Goal: Complete application form

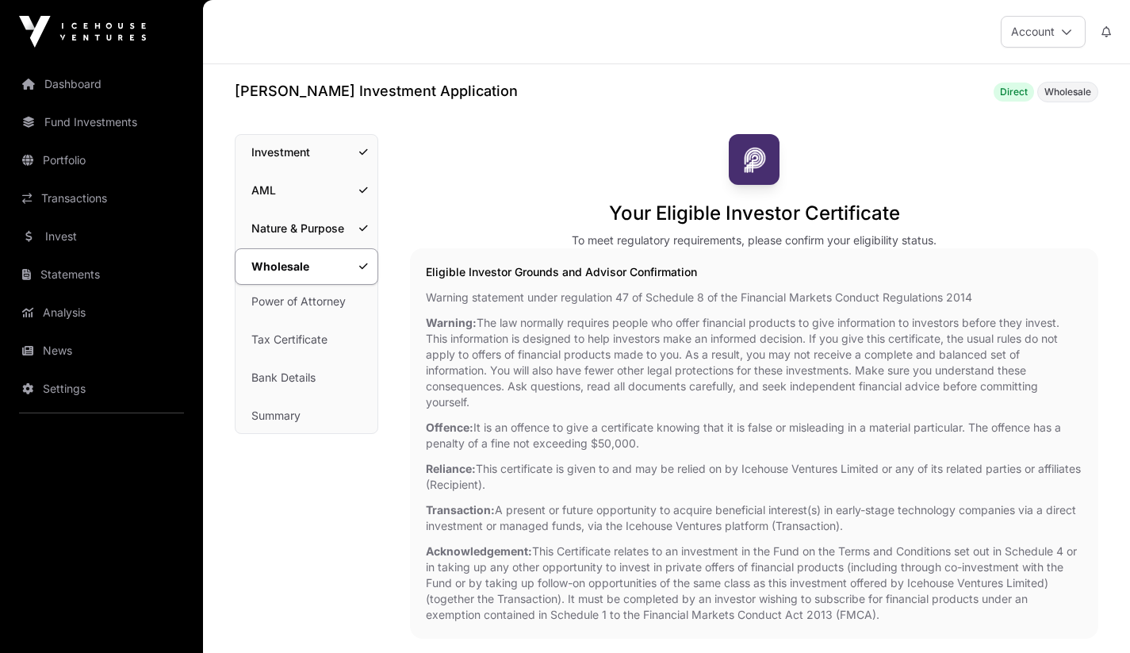
click at [309, 230] on link "Nature & Purpose" at bounding box center [307, 228] width 142 height 35
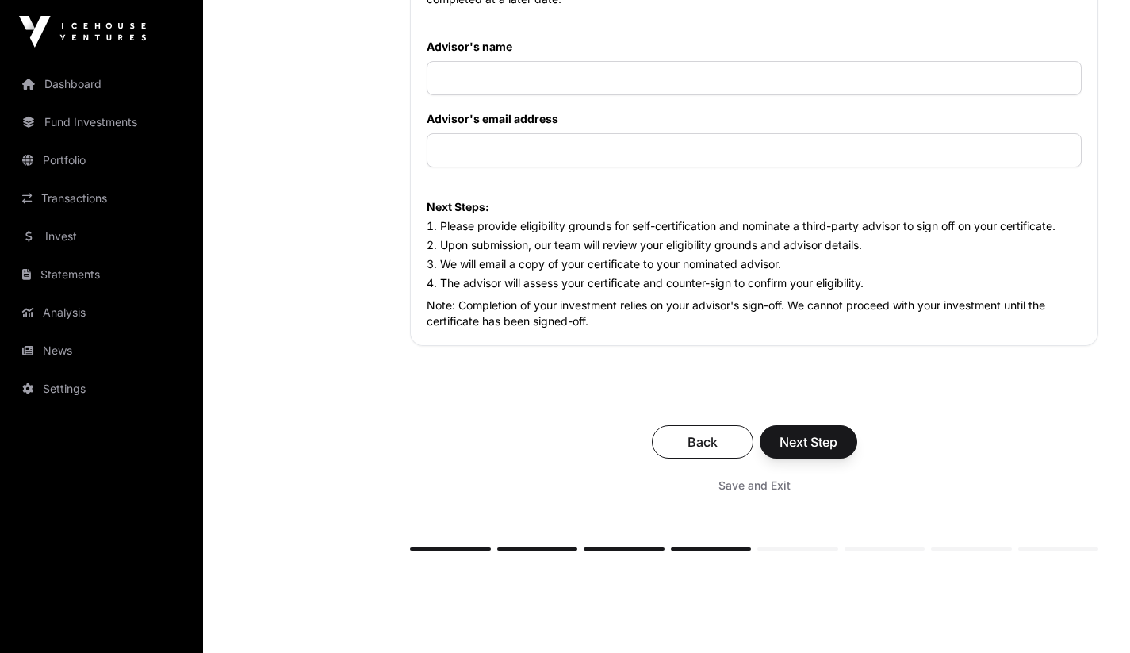
scroll to position [1952, 0]
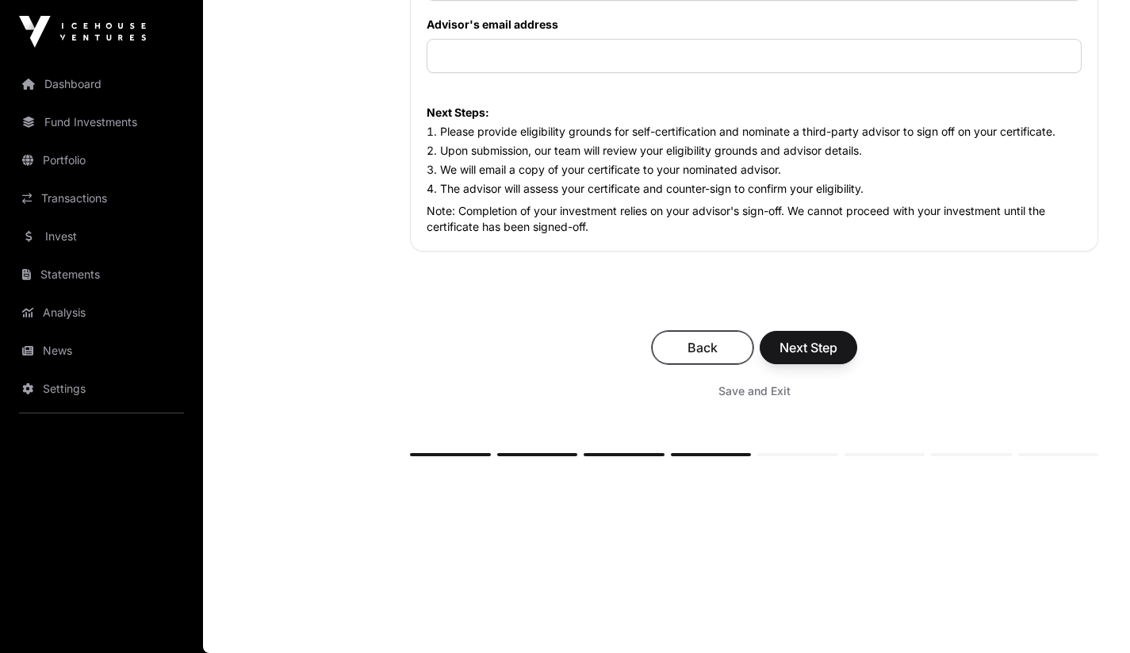
click at [696, 350] on span "Back" at bounding box center [703, 347] width 62 height 19
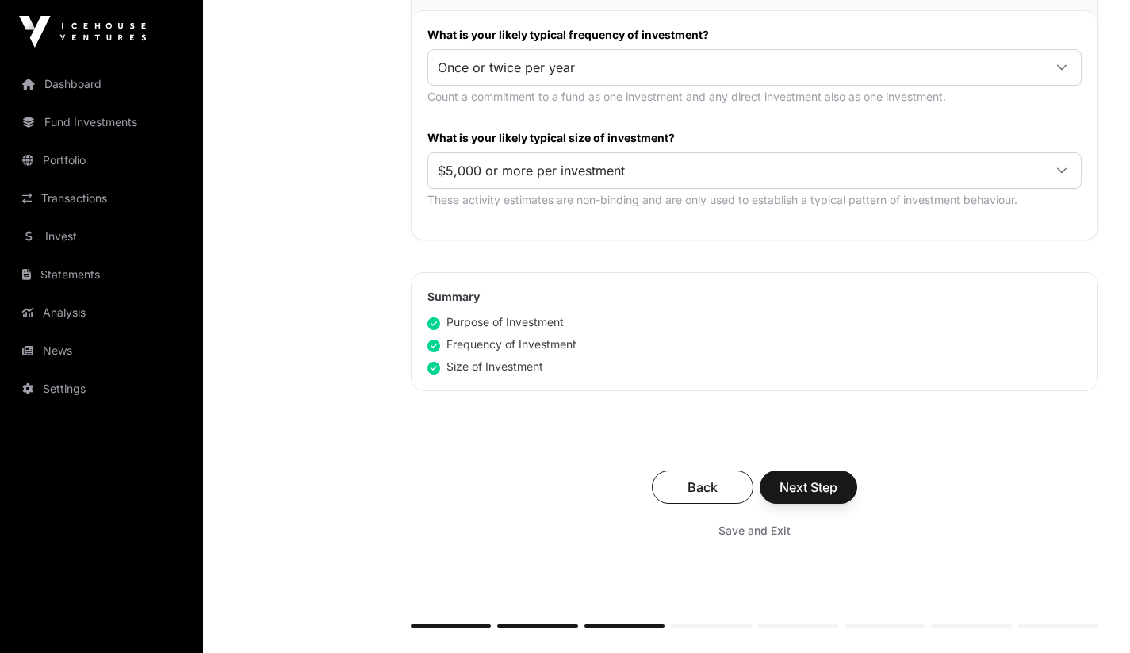
scroll to position [865, 0]
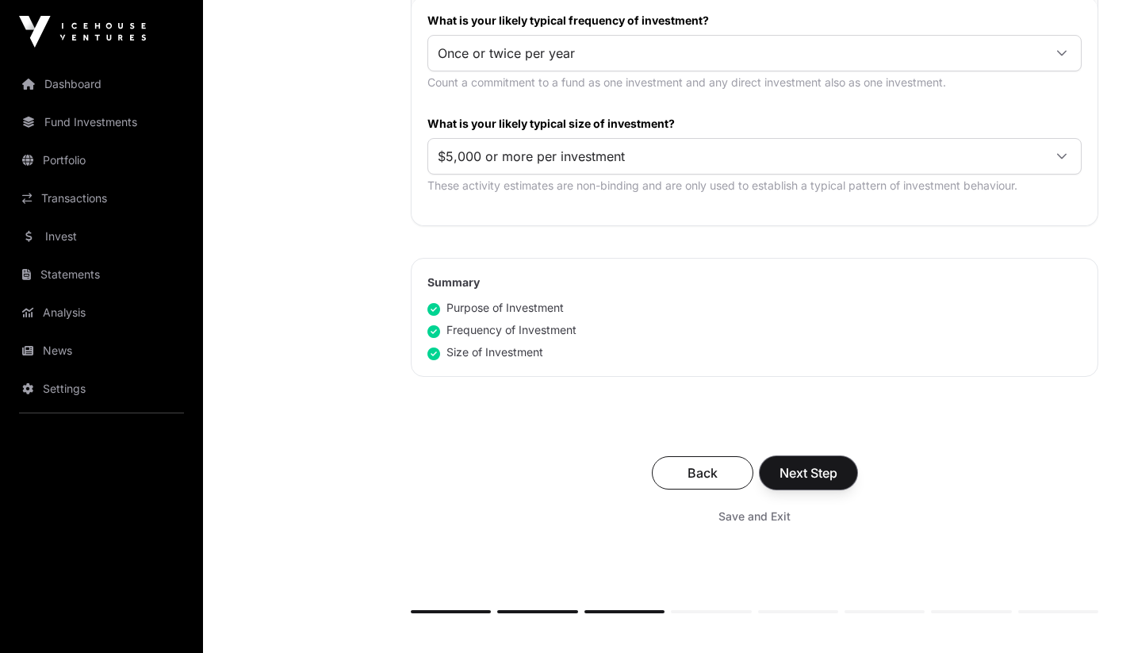
click at [817, 474] on span "Next Step" at bounding box center [809, 472] width 58 height 19
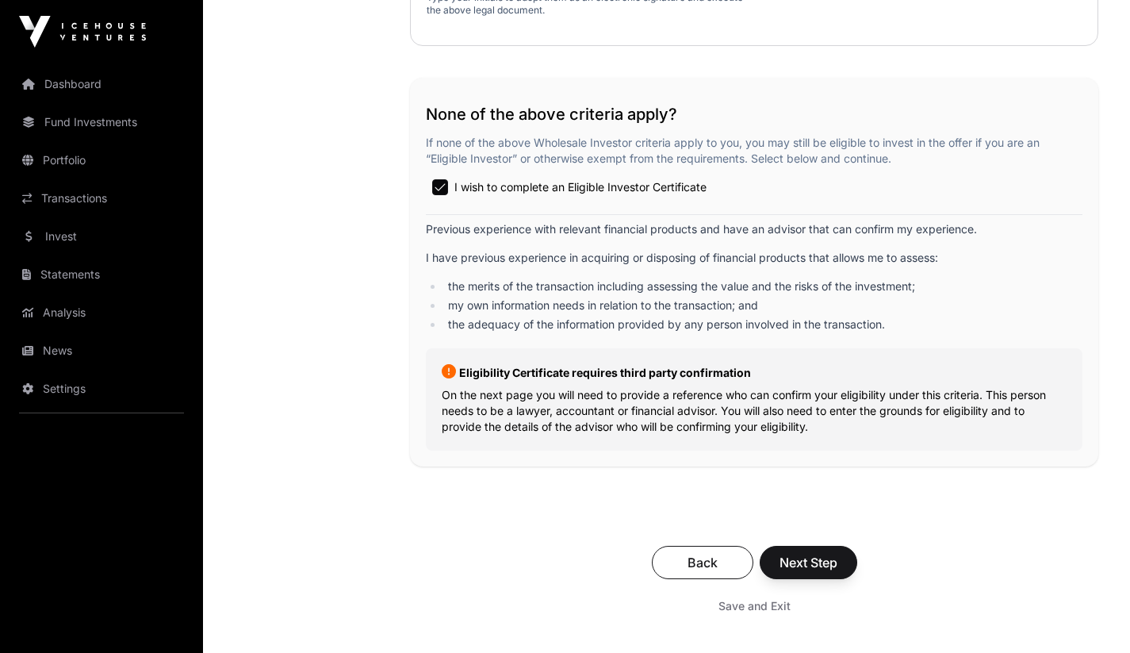
scroll to position [2843, 0]
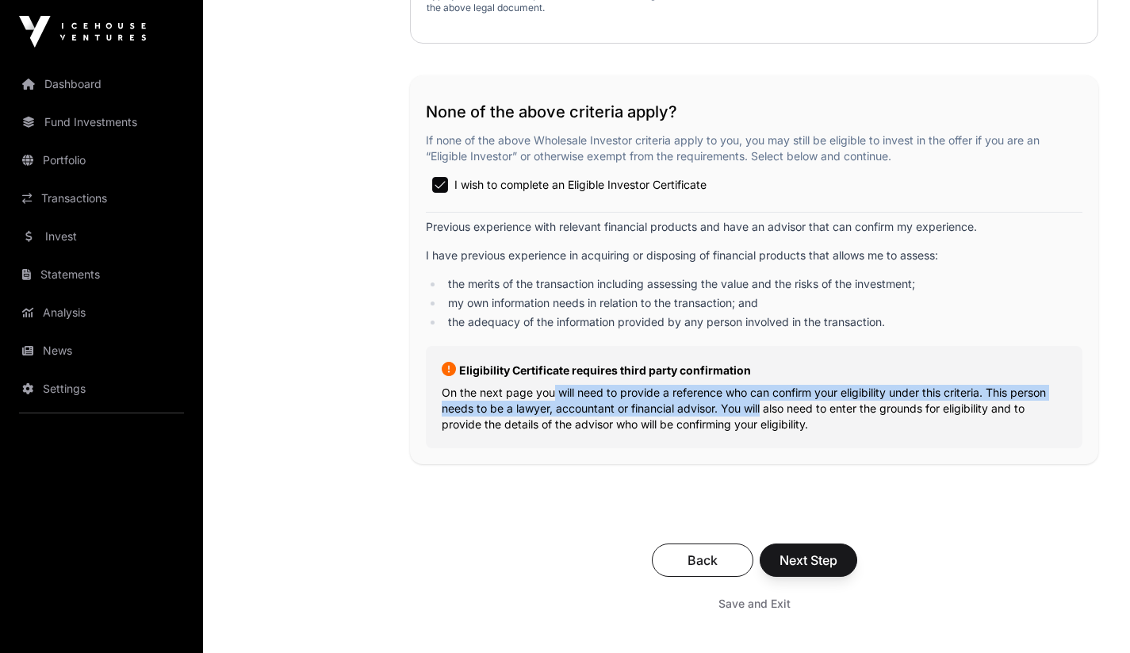
drag, startPoint x: 546, startPoint y: 398, endPoint x: 760, endPoint y: 402, distance: 214.2
click at [761, 403] on p "On the next page you will need to provide a reference who can confirm your elig…" at bounding box center [754, 409] width 625 height 48
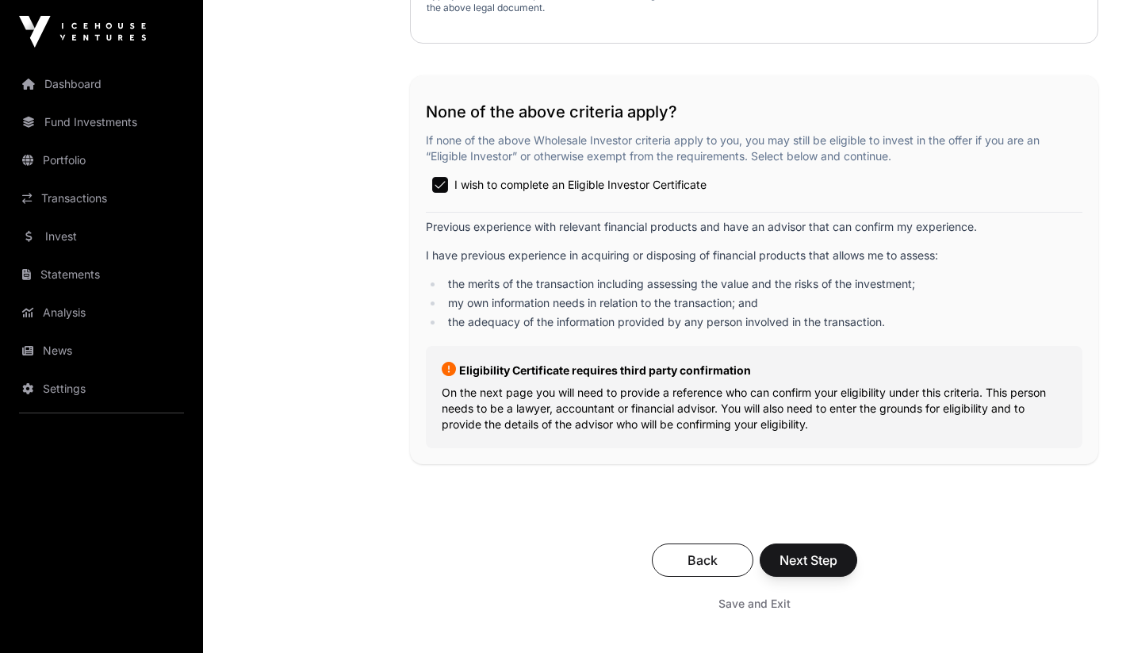
click at [581, 191] on span "I wish to complete an Eligible Investor Certificate" at bounding box center [581, 185] width 252 height 16
click at [833, 562] on span "Next Step" at bounding box center [809, 559] width 58 height 19
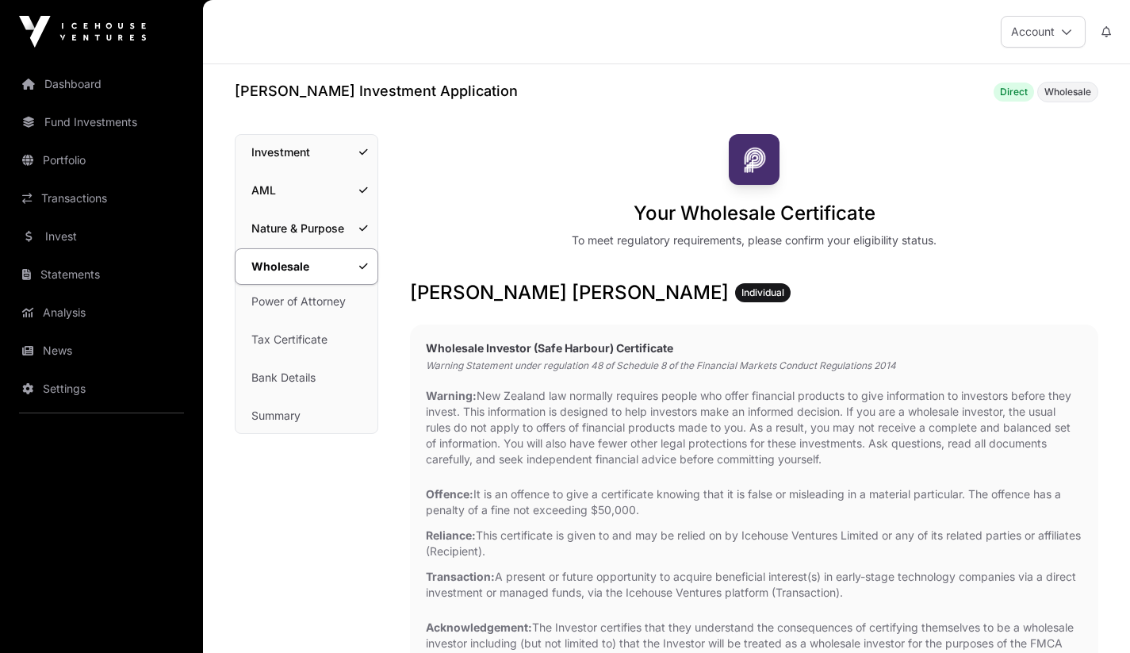
scroll to position [2843, 0]
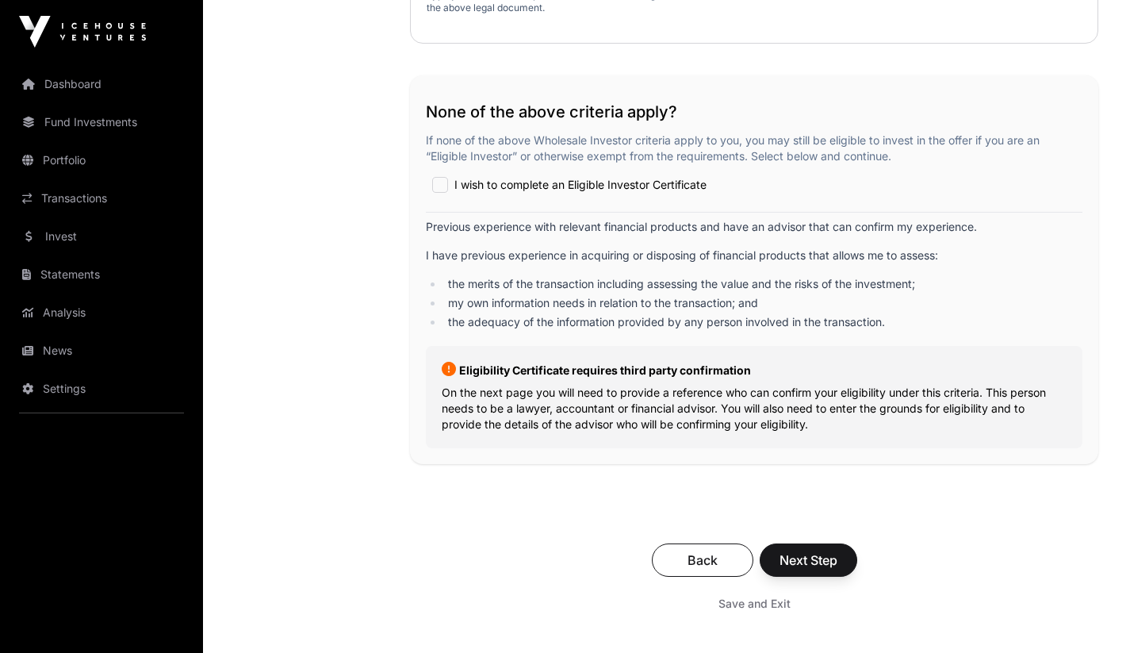
click at [623, 180] on span "I wish to complete an Eligible Investor Certificate" at bounding box center [581, 185] width 252 height 16
click at [834, 557] on span "Next Step" at bounding box center [809, 559] width 58 height 19
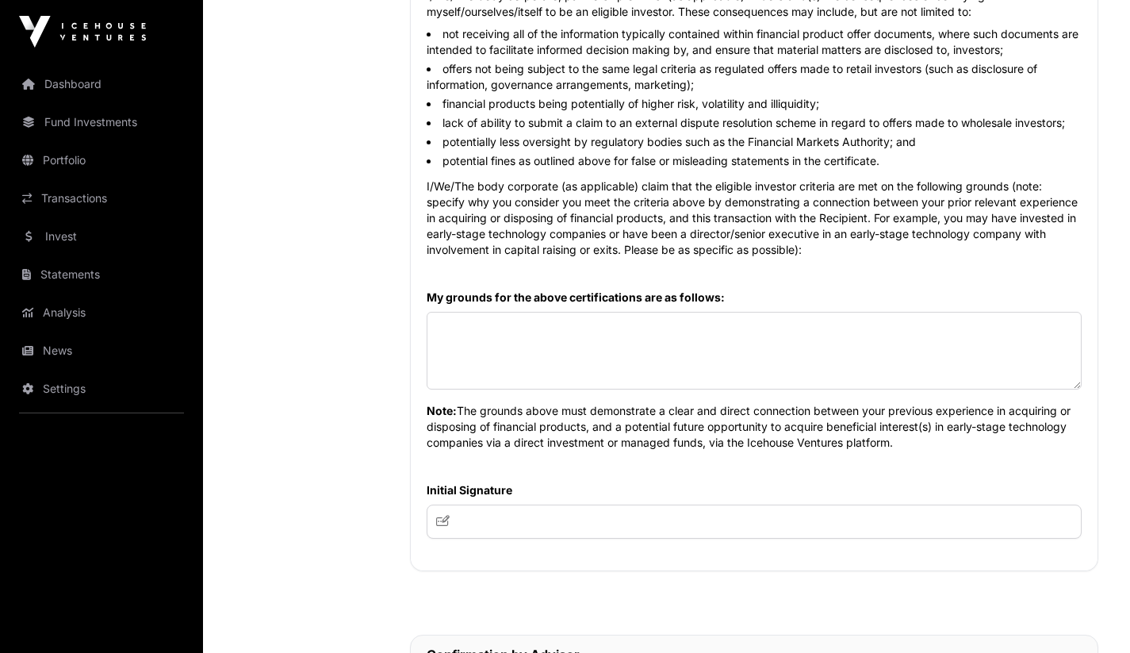
scroll to position [1015, 0]
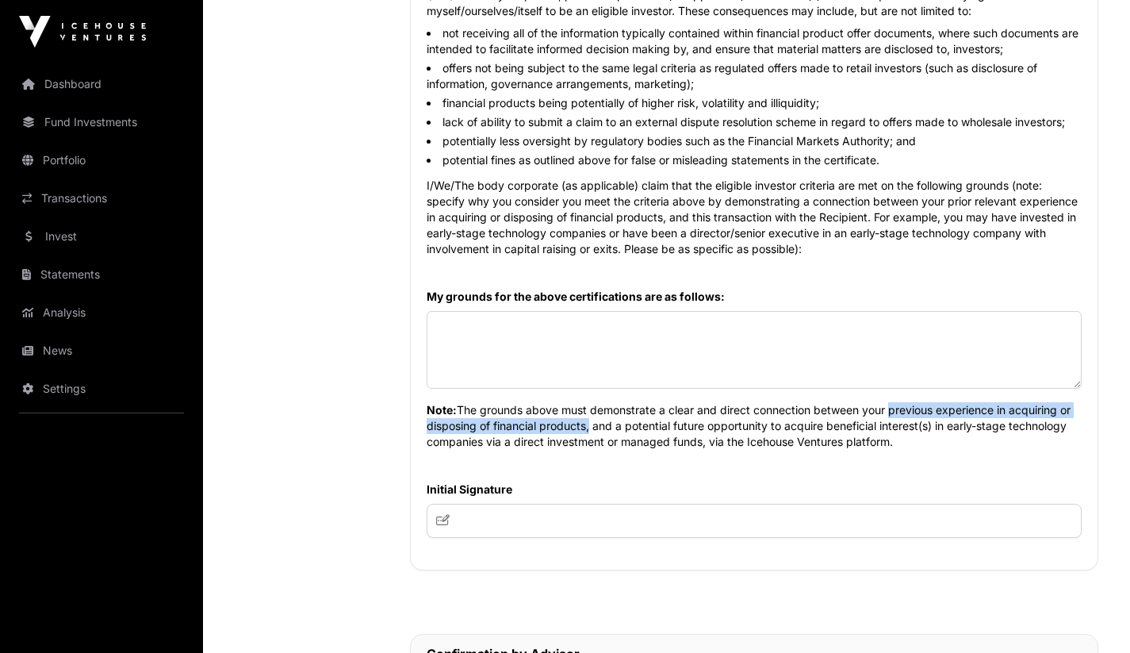
drag, startPoint x: 585, startPoint y: 420, endPoint x: 891, endPoint y: 407, distance: 305.7
click at [891, 407] on p "Note: The grounds above must demonstrate a clear and direct connection between …" at bounding box center [754, 421] width 655 height 57
drag, startPoint x: 646, startPoint y: 428, endPoint x: 905, endPoint y: 439, distance: 258.9
click at [905, 439] on p "Note: The grounds above must demonstrate a clear and direct connection between …" at bounding box center [754, 421] width 655 height 57
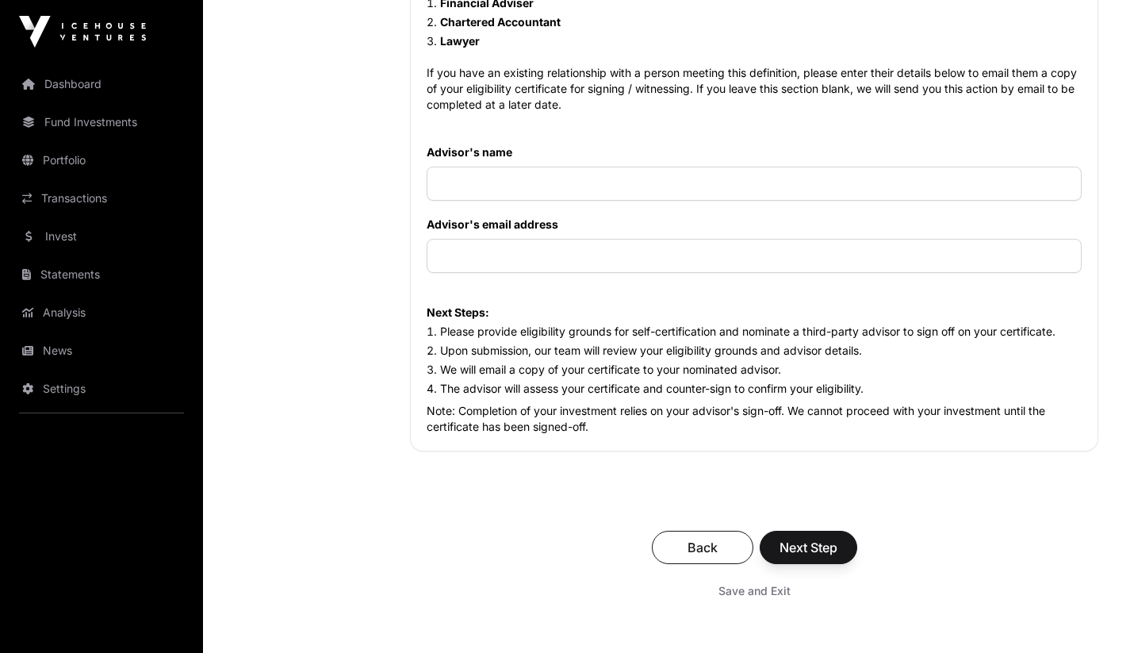
scroll to position [1751, 0]
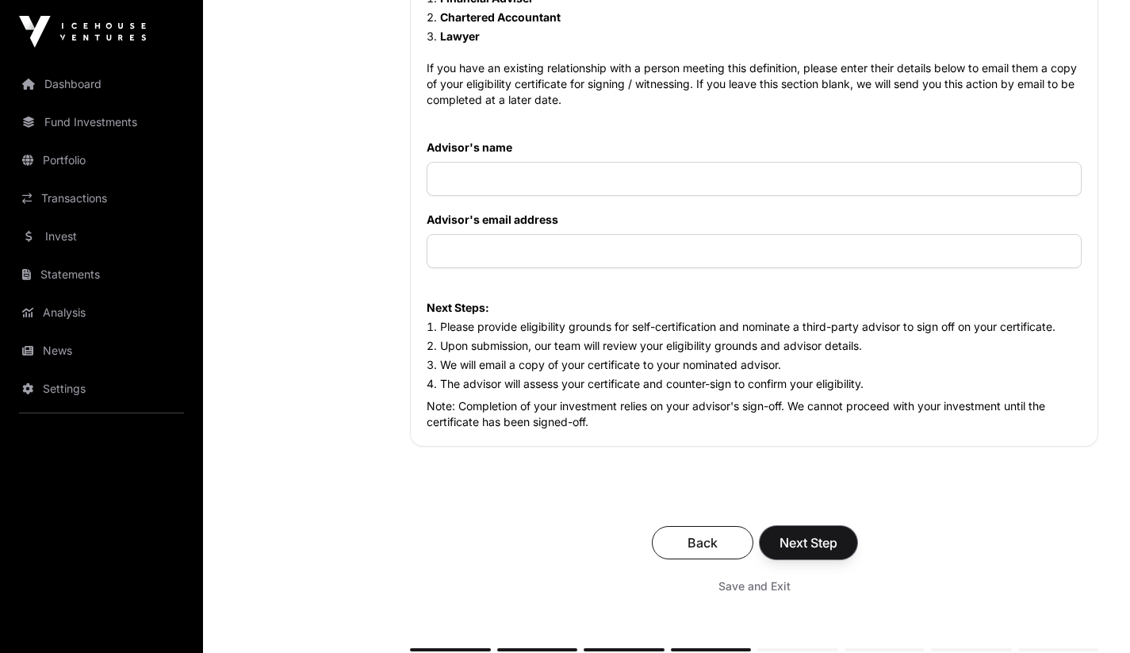
click at [816, 547] on span "Next Step" at bounding box center [809, 542] width 58 height 19
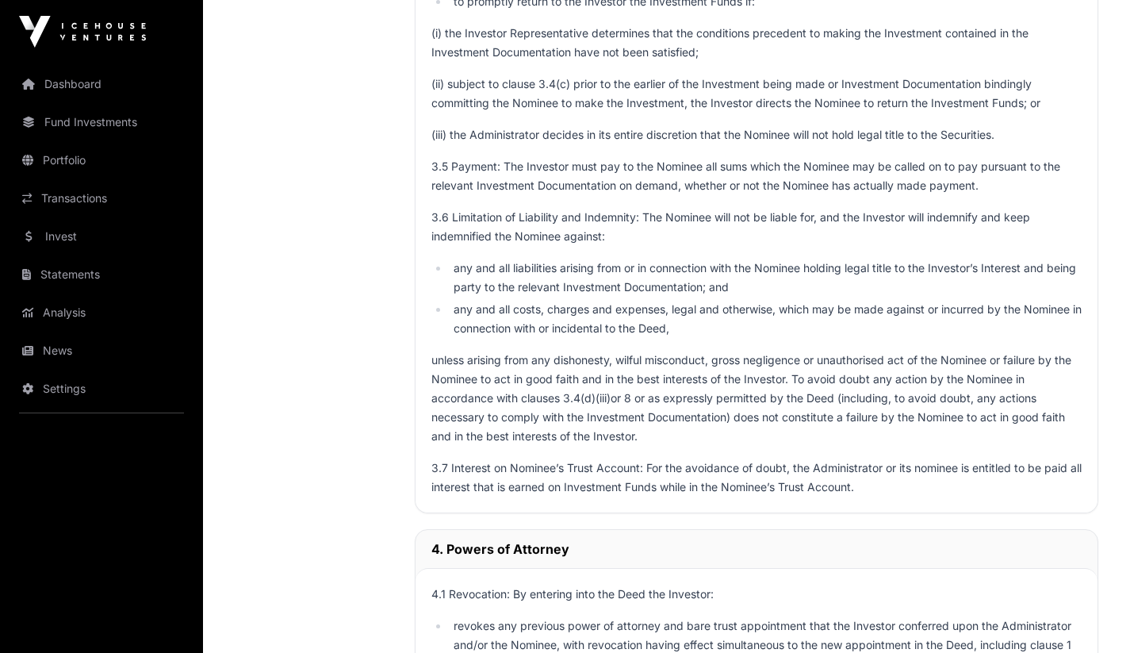
scroll to position [5460, 0]
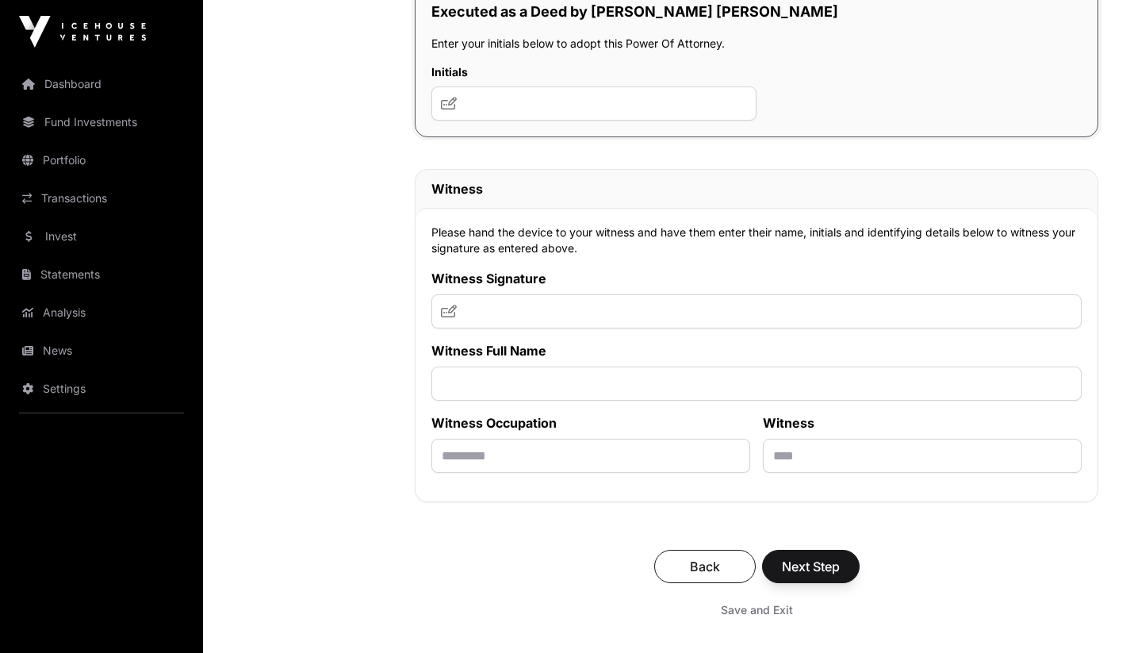
scroll to position [10774, 0]
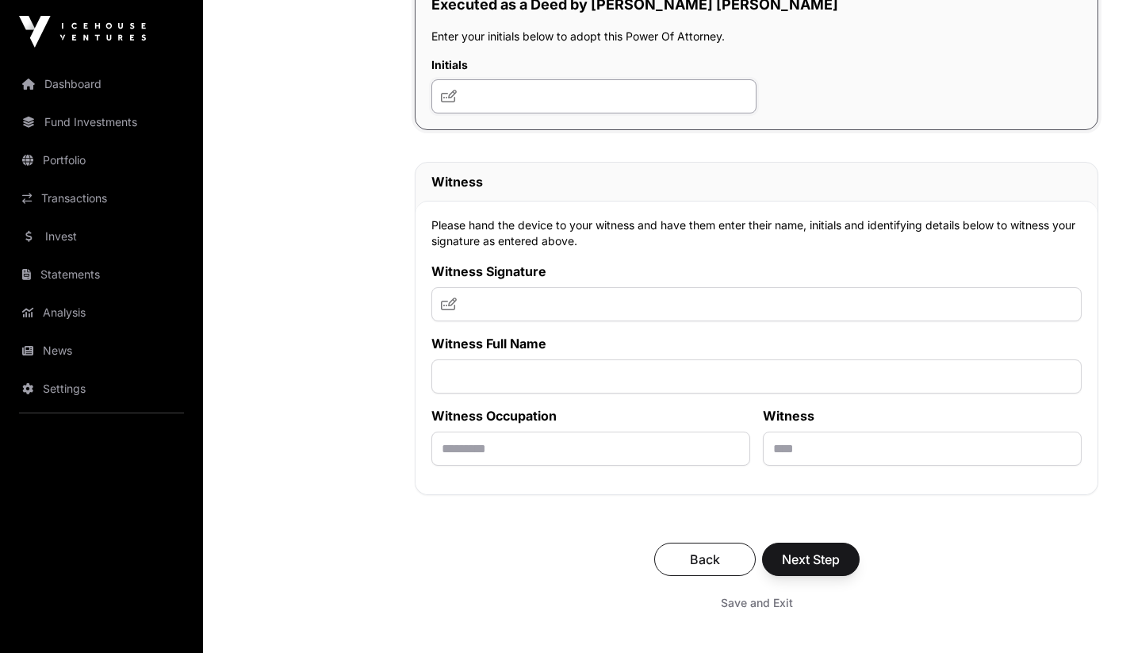
click at [525, 113] on input "text" at bounding box center [594, 96] width 325 height 34
type input "****"
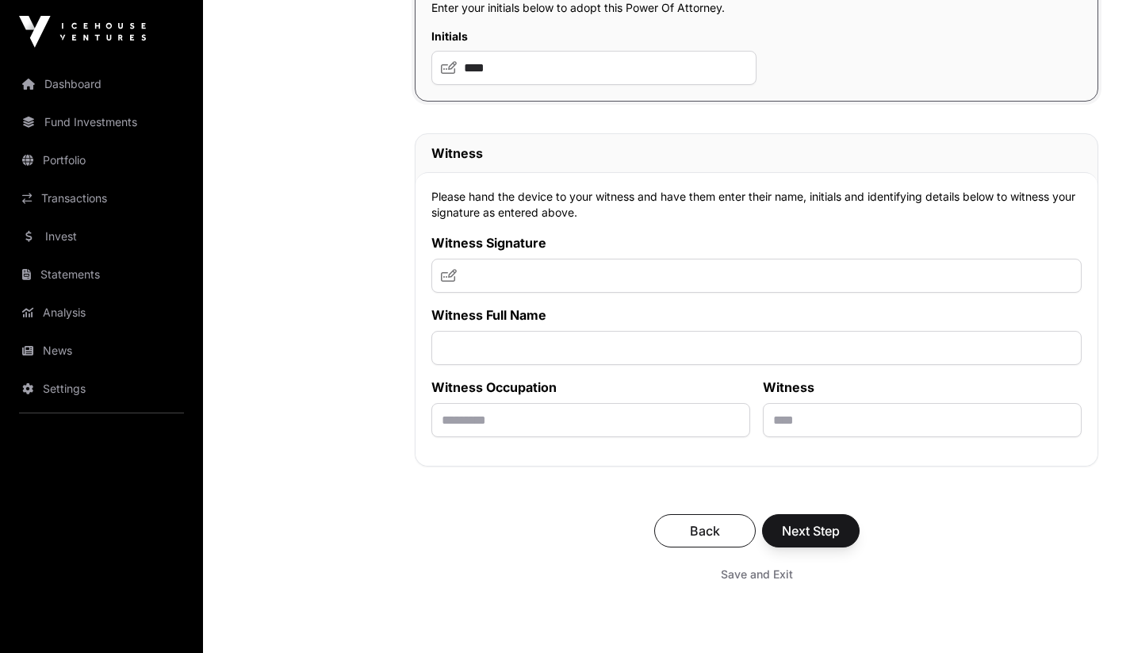
scroll to position [10805, 0]
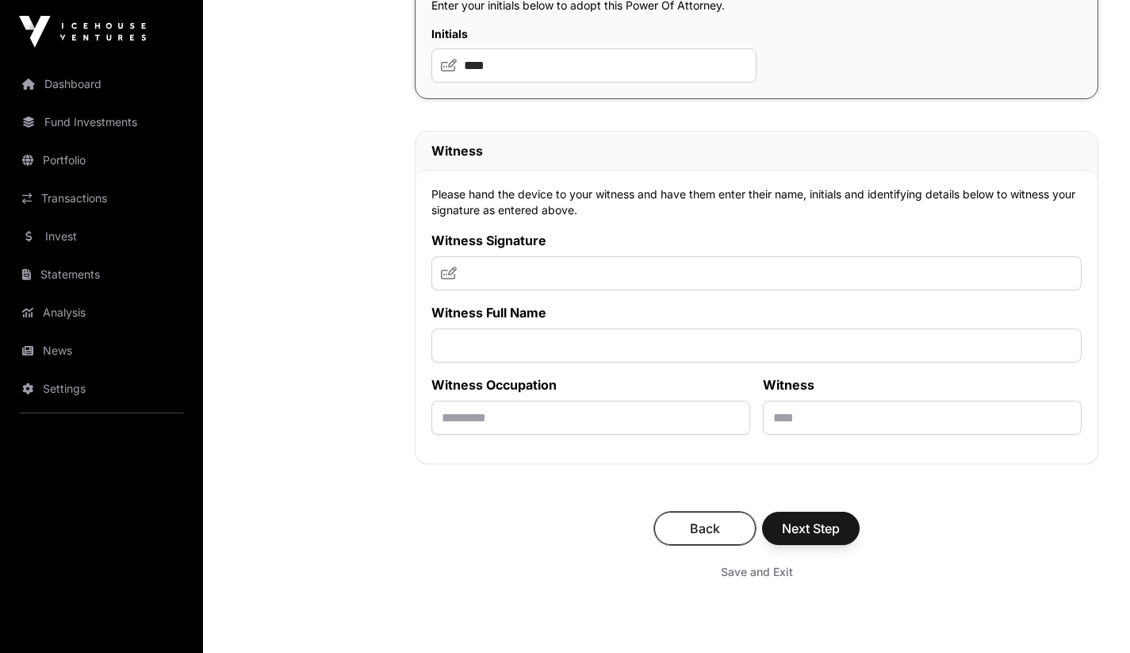
click at [685, 545] on button "Back" at bounding box center [705, 528] width 102 height 33
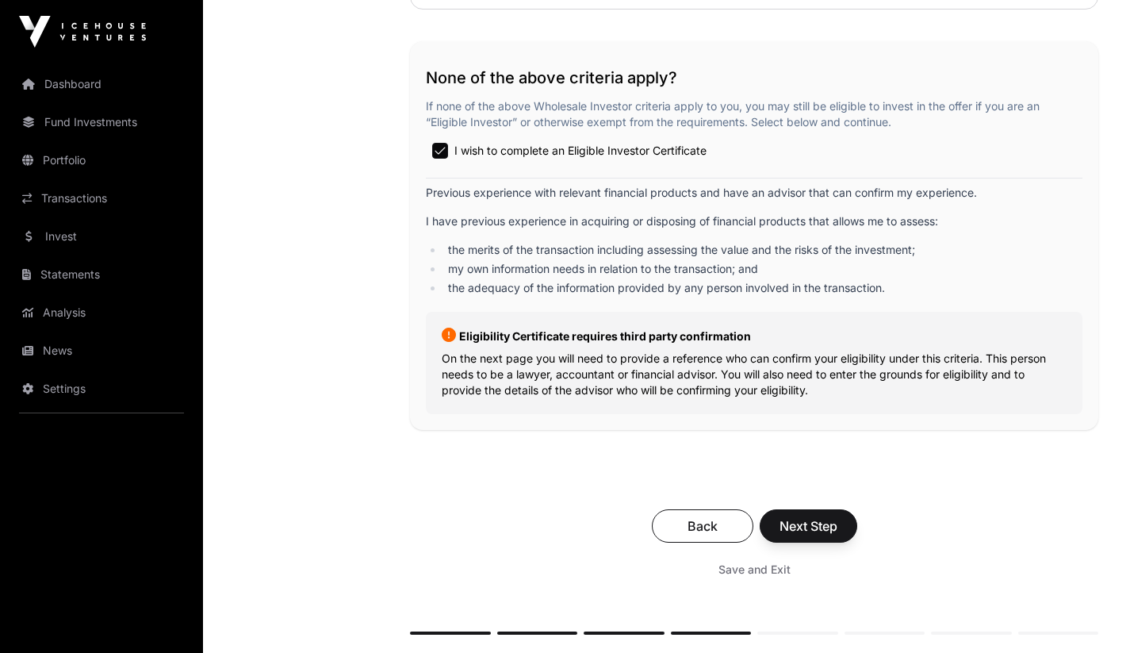
scroll to position [2879, 0]
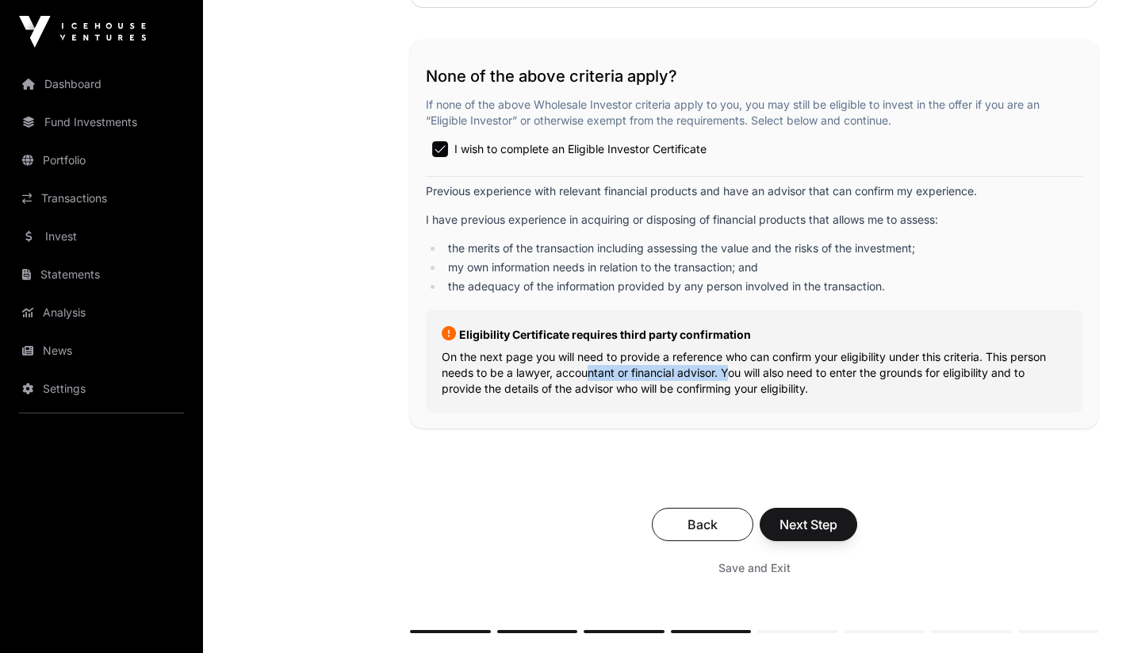
drag, startPoint x: 581, startPoint y: 376, endPoint x: 723, endPoint y: 376, distance: 142.0
click at [723, 376] on p "On the next page you will need to provide a reference who can confirm your elig…" at bounding box center [754, 373] width 625 height 48
drag, startPoint x: 723, startPoint y: 376, endPoint x: 439, endPoint y: 378, distance: 284.0
click at [439, 378] on div "Eligibility Certificate requires third party confirmation On the next page you …" at bounding box center [754, 361] width 657 height 102
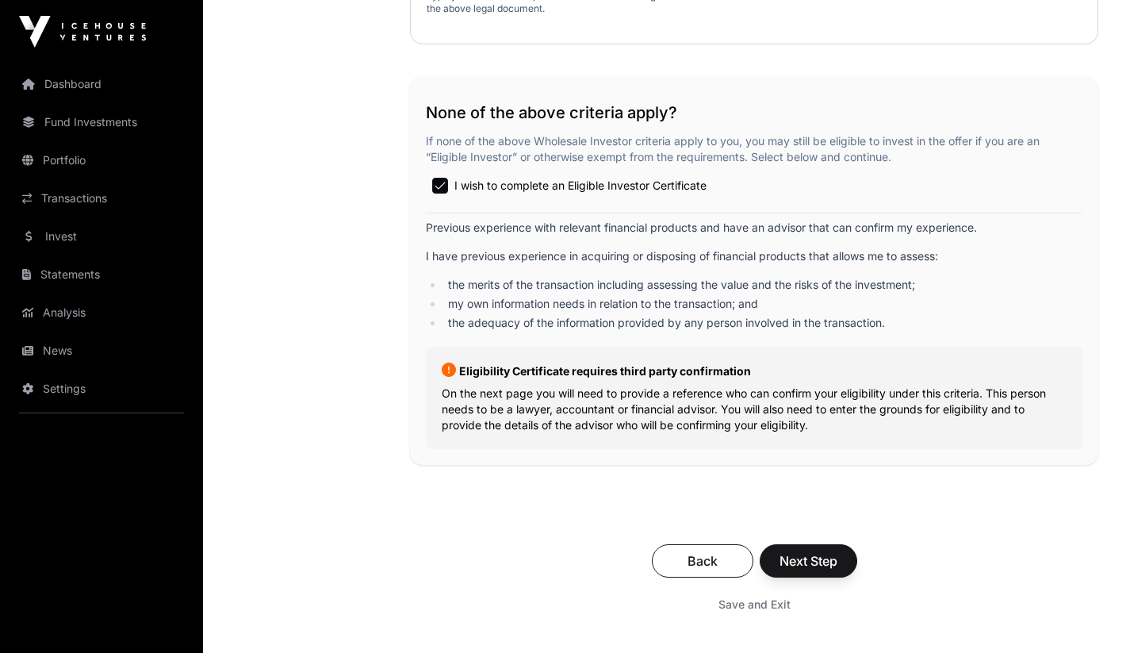
scroll to position [2843, 0]
